Goal: Navigation & Orientation: Find specific page/section

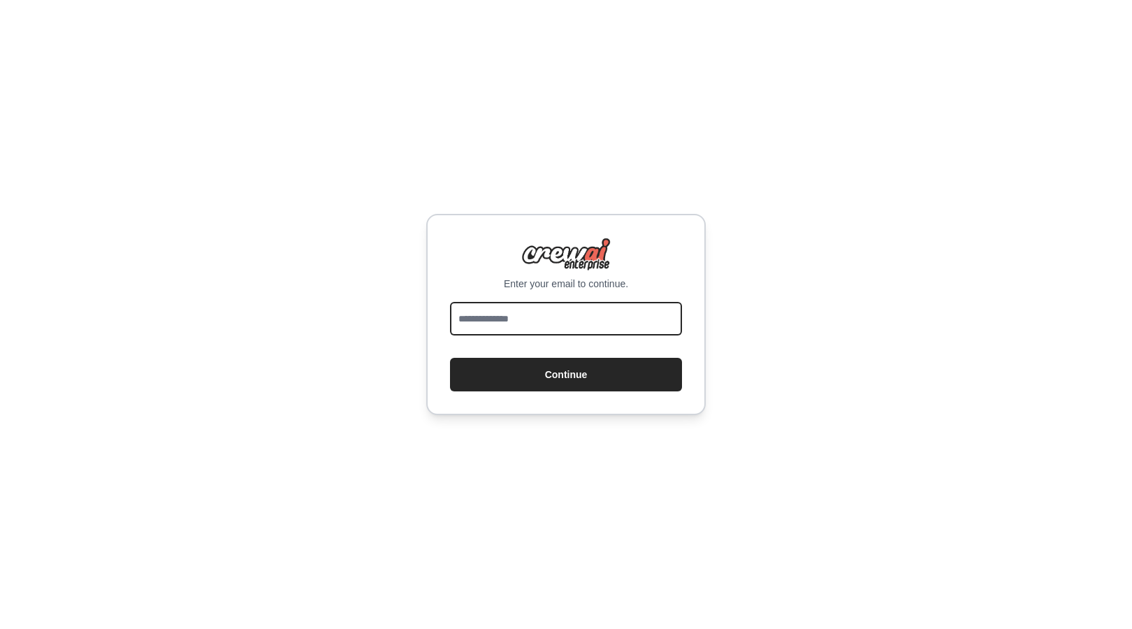
click at [528, 327] on input "email" at bounding box center [566, 319] width 232 height 34
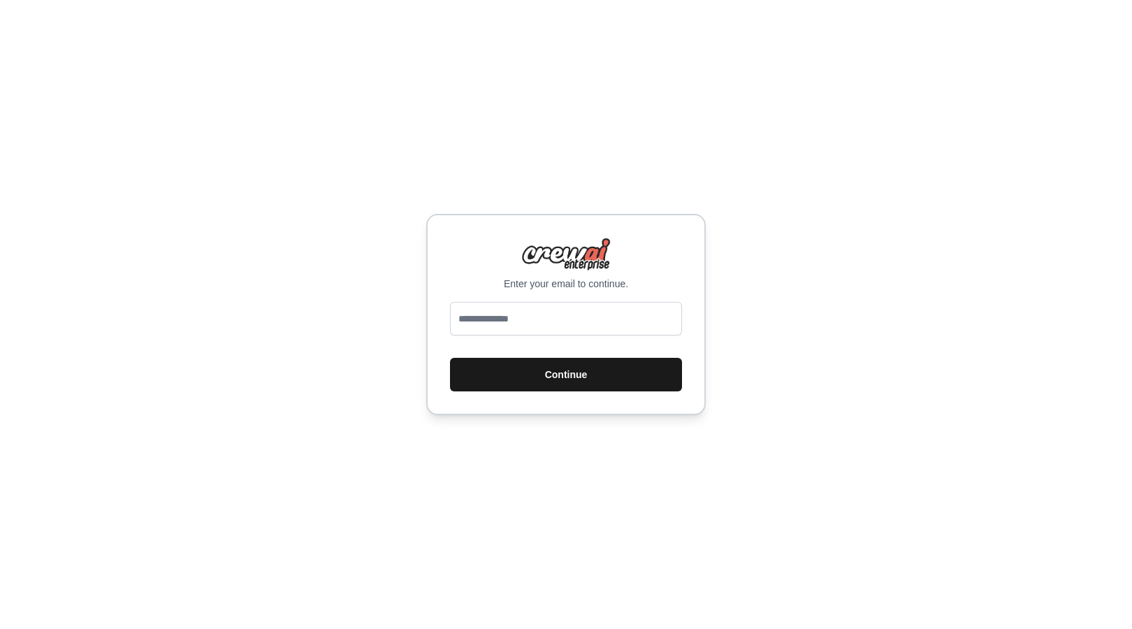
type input "**********"
click at [558, 378] on button "Continue" at bounding box center [566, 375] width 232 height 34
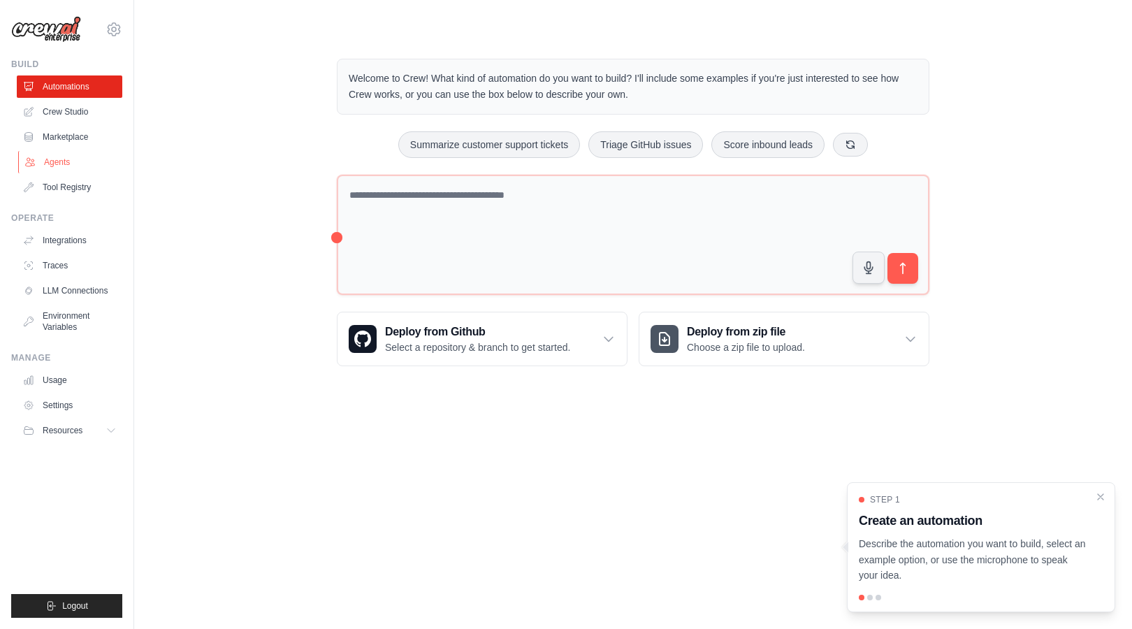
click at [54, 154] on link "Agents" at bounding box center [71, 162] width 106 height 22
